Goal: Navigation & Orientation: Find specific page/section

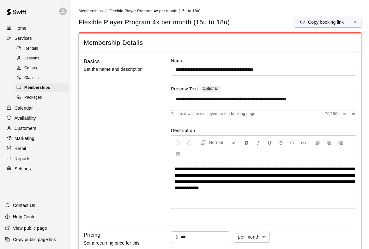
scroll to position [242, 0]
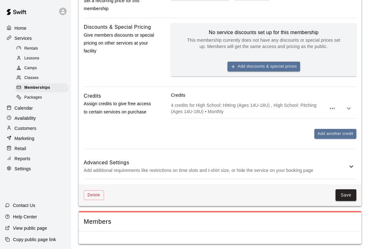
click at [36, 57] on span "Lessons" at bounding box center [31, 58] width 15 height 6
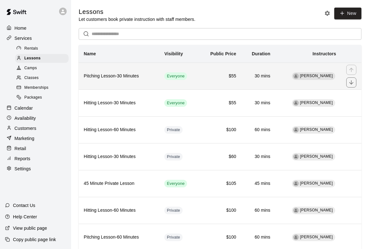
click at [88, 75] on h6 "Pitching Lesson-30 Minutes" at bounding box center [119, 76] width 70 height 7
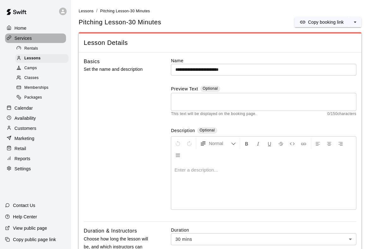
click at [33, 42] on div "Services" at bounding box center [35, 37] width 61 height 9
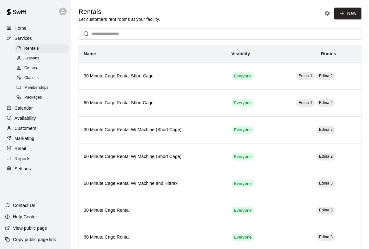
click at [36, 59] on span "Lessons" at bounding box center [31, 58] width 15 height 6
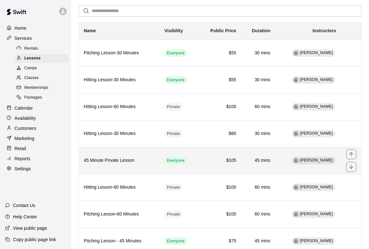
scroll to position [21, 0]
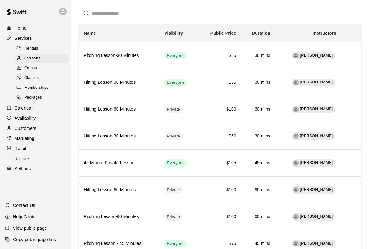
click at [30, 37] on p "Services" at bounding box center [23, 38] width 17 height 6
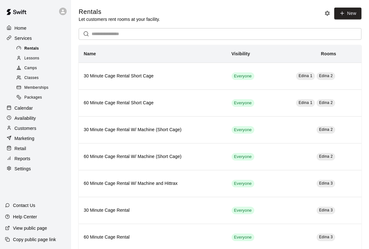
click at [28, 47] on span "Rentals" at bounding box center [31, 49] width 15 height 6
click at [28, 57] on span "Lessons" at bounding box center [31, 58] width 15 height 6
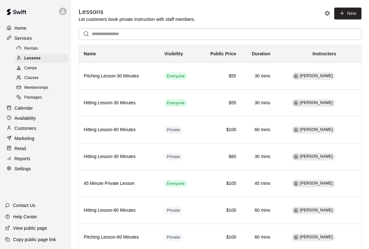
click at [28, 236] on div "Copy public page link" at bounding box center [35, 239] width 71 height 11
